Goal: Use online tool/utility

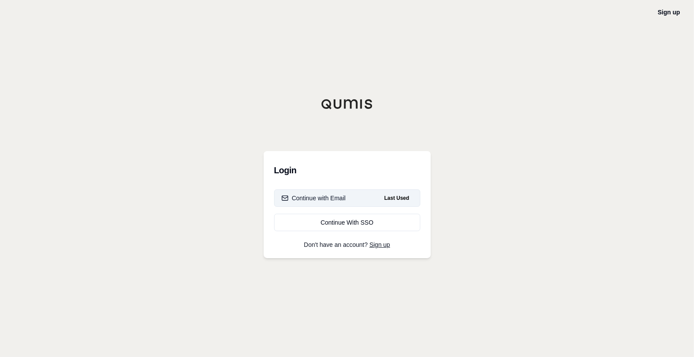
click at [327, 194] on div "Continue with Email" at bounding box center [313, 198] width 64 height 9
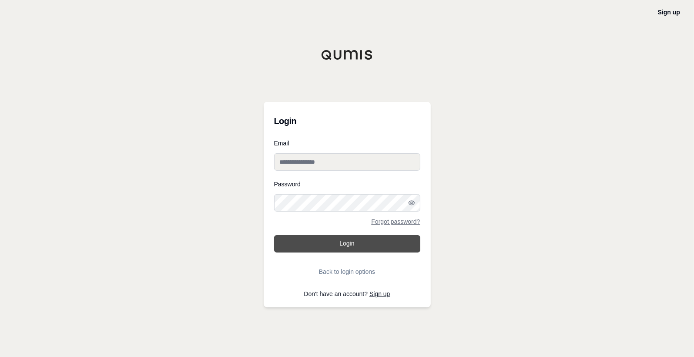
type input "**********"
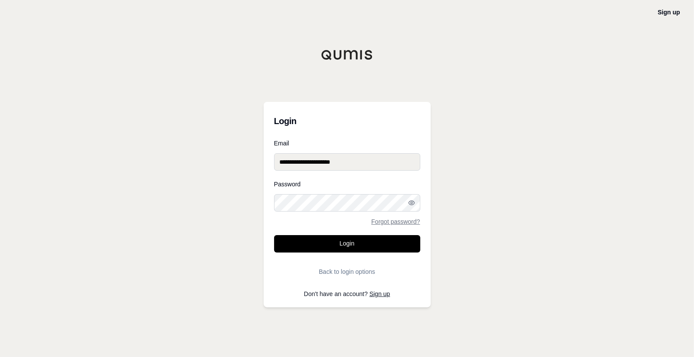
click at [332, 242] on button "Login" at bounding box center [347, 243] width 146 height 17
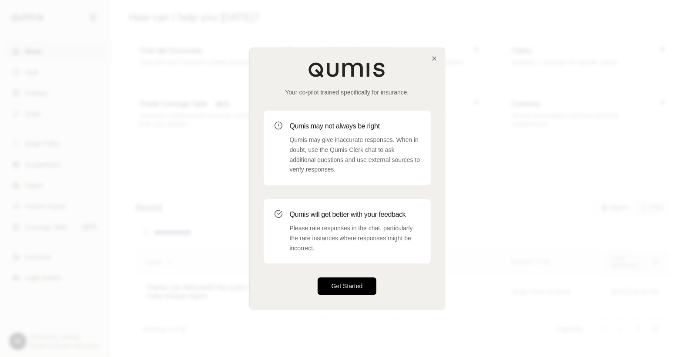
click at [357, 290] on button "Get Started" at bounding box center [347, 286] width 59 height 17
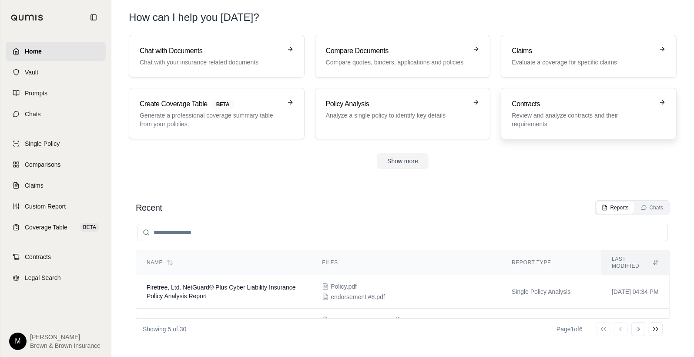
click at [545, 110] on div "Contracts Review and analyze contracts and their requirements" at bounding box center [583, 114] width 142 height 30
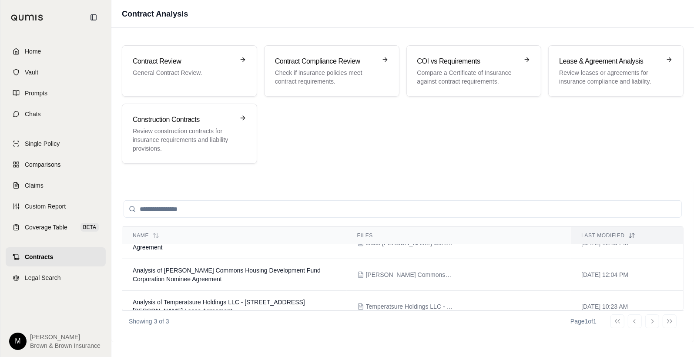
scroll to position [20, 0]
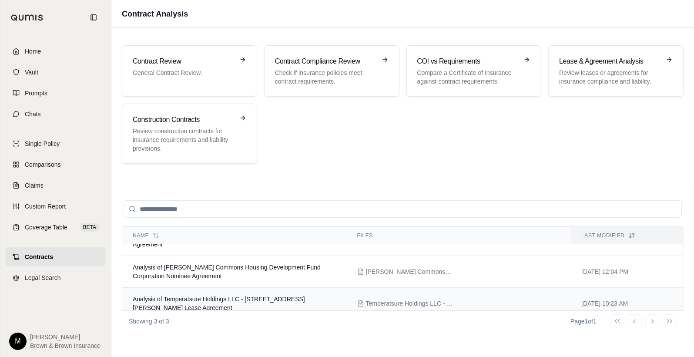
click at [222, 295] on span "Analysis of Temperatsure Holdings LLC - [STREET_ADDRESS][PERSON_NAME] Lease Agr…" at bounding box center [219, 303] width 172 height 16
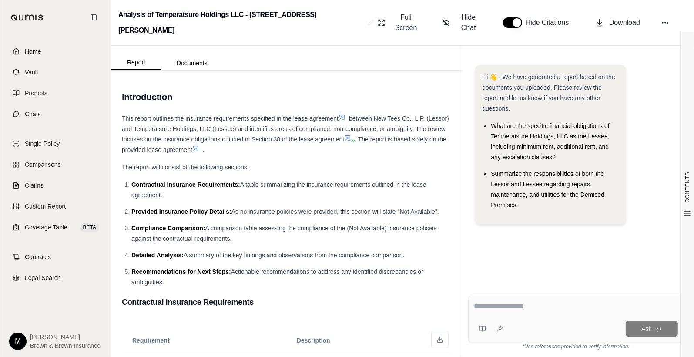
drag, startPoint x: 477, startPoint y: 307, endPoint x: 542, endPoint y: 280, distance: 70.0
click at [478, 305] on textarea at bounding box center [576, 306] width 204 height 10
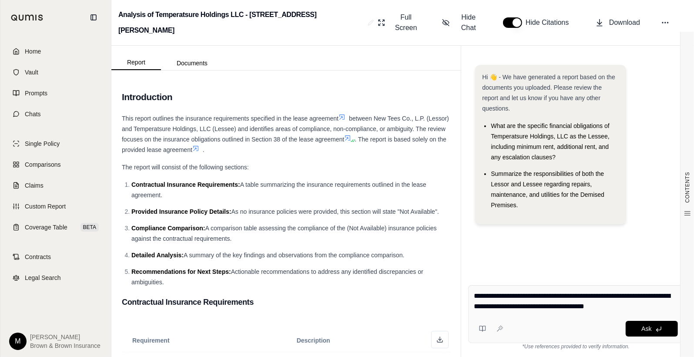
type textarea "**********"
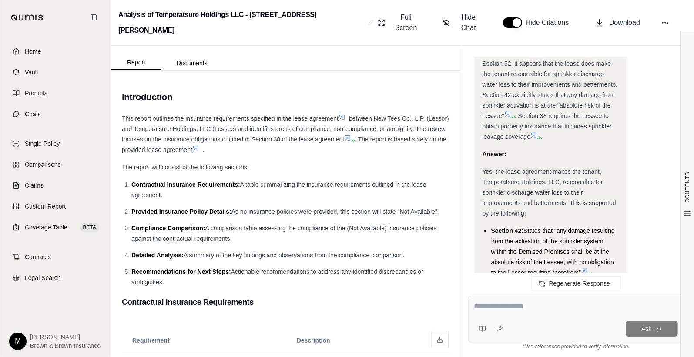
scroll to position [967, 0]
click at [482, 169] on span "Yes, the lease agreement makes the tenant, Temperatsure Holdings, LLC, responsi…" at bounding box center [549, 193] width 134 height 49
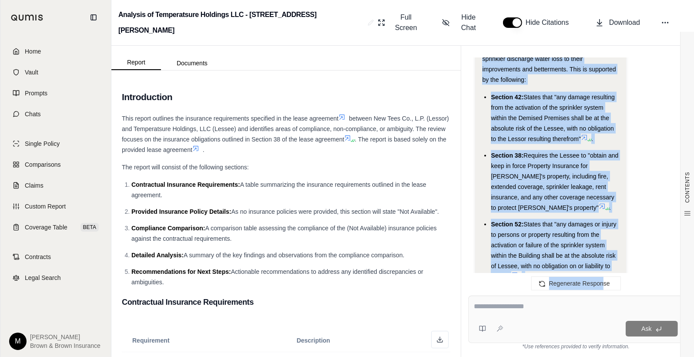
scroll to position [1103, 0]
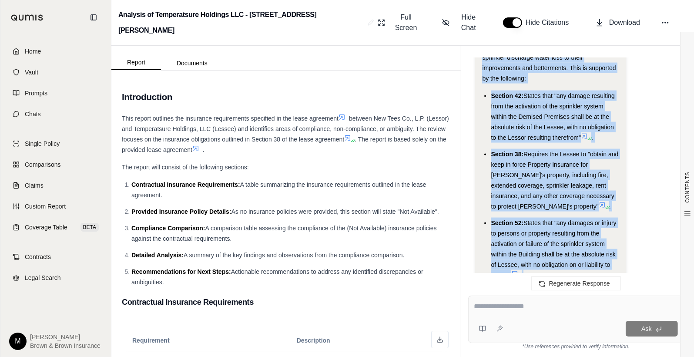
drag, startPoint x: 482, startPoint y: 149, endPoint x: 603, endPoint y: 252, distance: 159.0
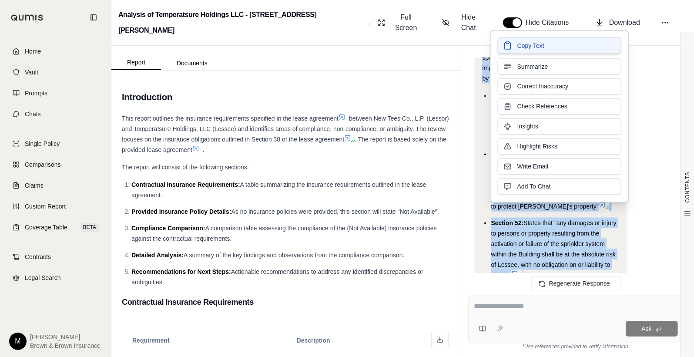
click at [520, 44] on span "Copy Text" at bounding box center [530, 45] width 27 height 9
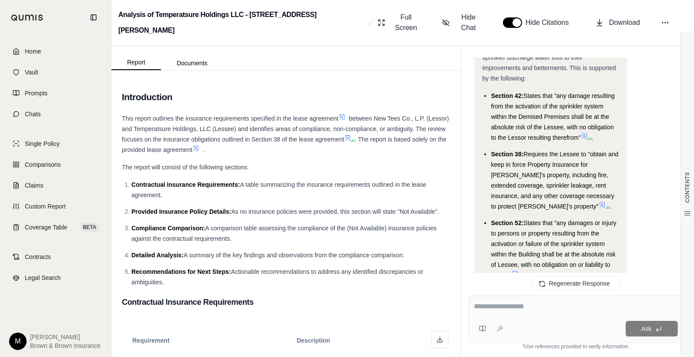
click at [475, 307] on textarea at bounding box center [576, 306] width 204 height 10
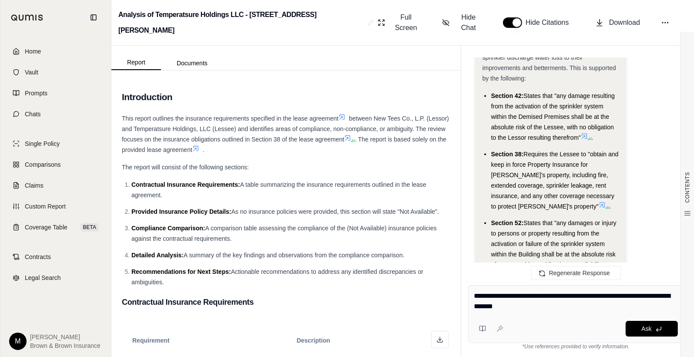
type textarea "**********"
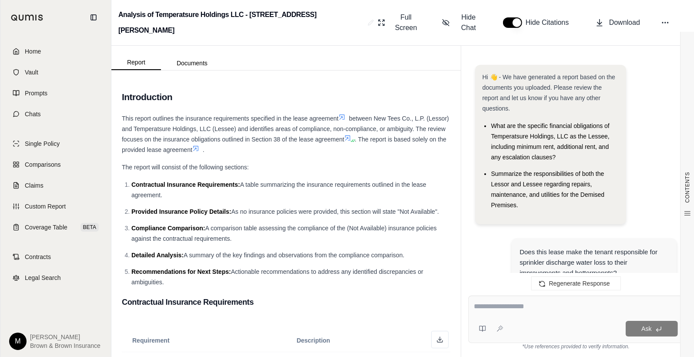
scroll to position [2855, 0]
